Goal: Information Seeking & Learning: Learn about a topic

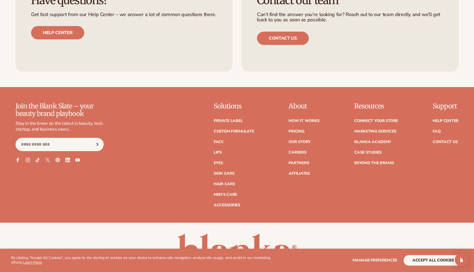
scroll to position [2372, 0]
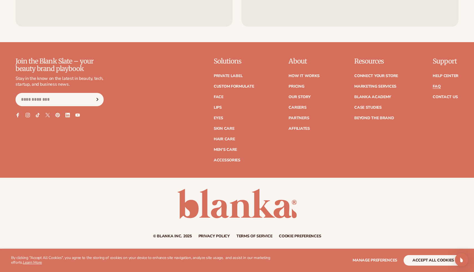
click at [437, 87] on link "FAQ" at bounding box center [437, 87] width 8 height 4
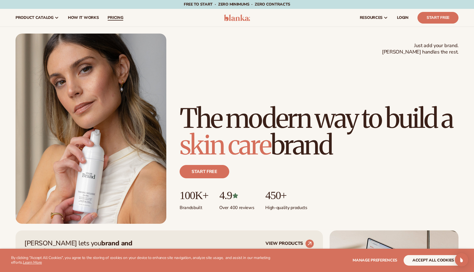
click at [112, 17] on span "pricing" at bounding box center [116, 18] width 16 height 4
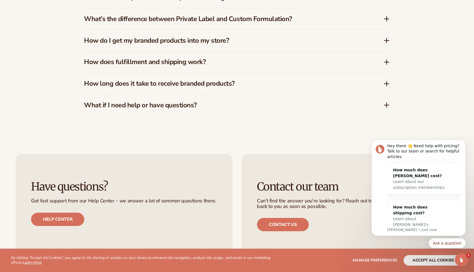
scroll to position [952, 0]
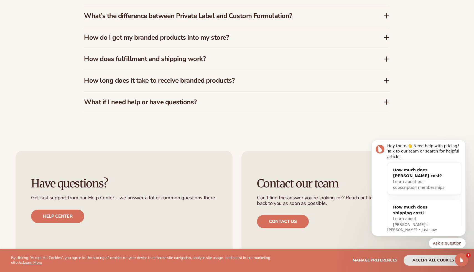
click at [388, 58] on icon at bounding box center [386, 59] width 7 height 7
